Goal: Information Seeking & Learning: Learn about a topic

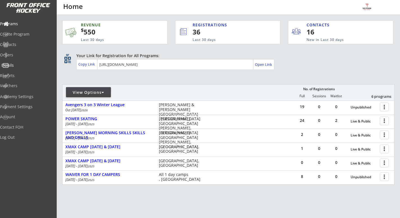
click at [31, 66] on div "Emails" at bounding box center [26, 65] width 50 height 4
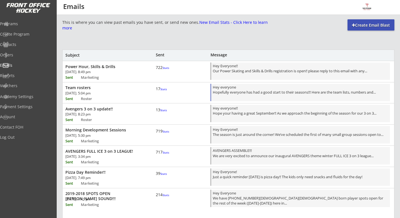
click at [275, 93] on div "Hey everyone Hopefully everyone has had a good start to their seasons!!! Here a…" at bounding box center [300, 93] width 175 height 17
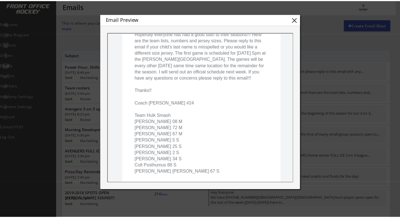
scroll to position [96, 0]
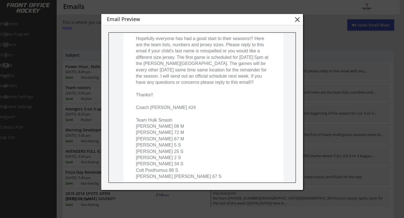
click at [296, 23] on button "close" at bounding box center [297, 19] width 8 height 8
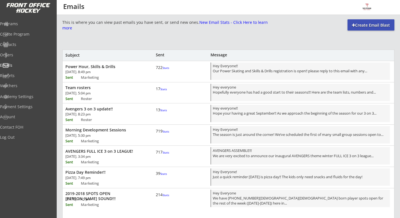
scroll to position [0, 0]
click at [25, 22] on div "Programs" at bounding box center [26, 24] width 50 height 4
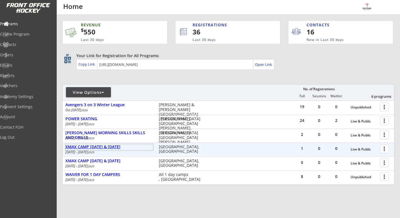
click at [124, 147] on div "XMAX CAMP [DATE] & [DATE]" at bounding box center [109, 147] width 88 height 5
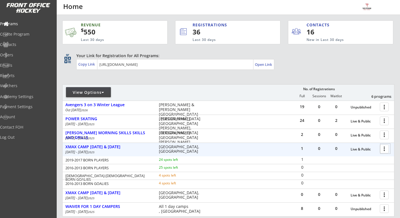
click at [385, 148] on div at bounding box center [385, 149] width 10 height 10
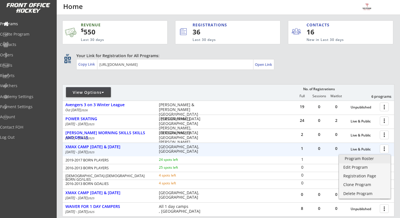
click at [378, 156] on link "Program Roster" at bounding box center [364, 159] width 51 height 8
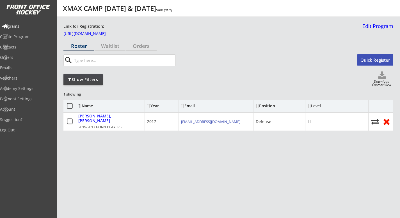
click at [37, 25] on div "Programs" at bounding box center [26, 26] width 50 height 4
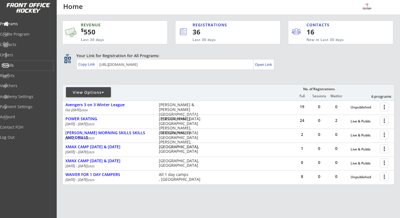
click at [31, 65] on div "Emails" at bounding box center [26, 65] width 50 height 4
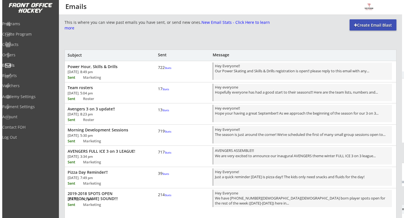
scroll to position [0, 0]
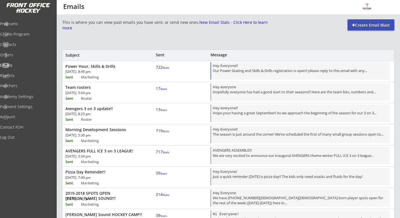
click at [268, 74] on div "Hey Everyone!! Our Power Skating and Skills & Drills registration is open!! ple…" at bounding box center [300, 71] width 175 height 17
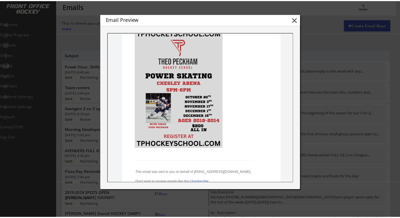
scroll to position [280, 0]
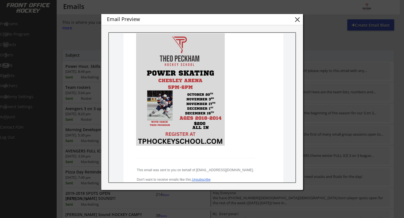
click at [297, 22] on button "close" at bounding box center [297, 19] width 8 height 8
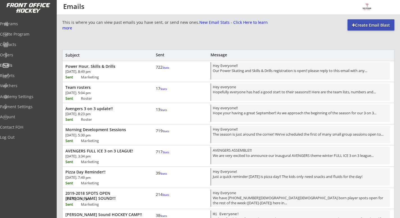
scroll to position [0, 0]
click at [15, 23] on div "Programs" at bounding box center [26, 24] width 50 height 4
